Goal: Find specific page/section: Find specific page/section

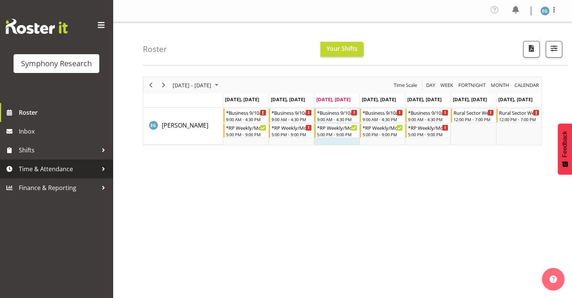
click at [65, 169] on span "Time & Attendance" at bounding box center [58, 168] width 79 height 11
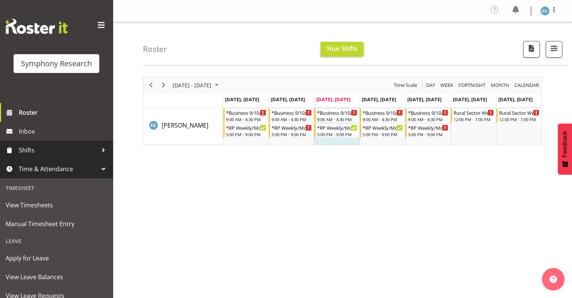
click at [27, 148] on span "Shifts" at bounding box center [58, 149] width 79 height 11
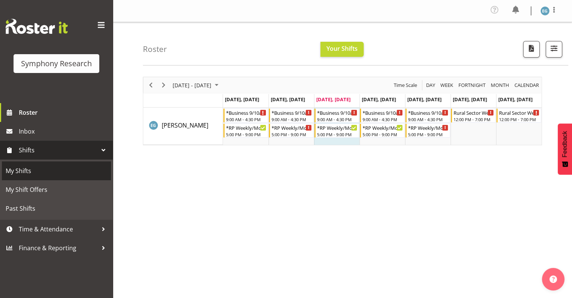
click at [23, 170] on span "My Shifts" at bounding box center [57, 170] width 102 height 11
